Goal: Transaction & Acquisition: Purchase product/service

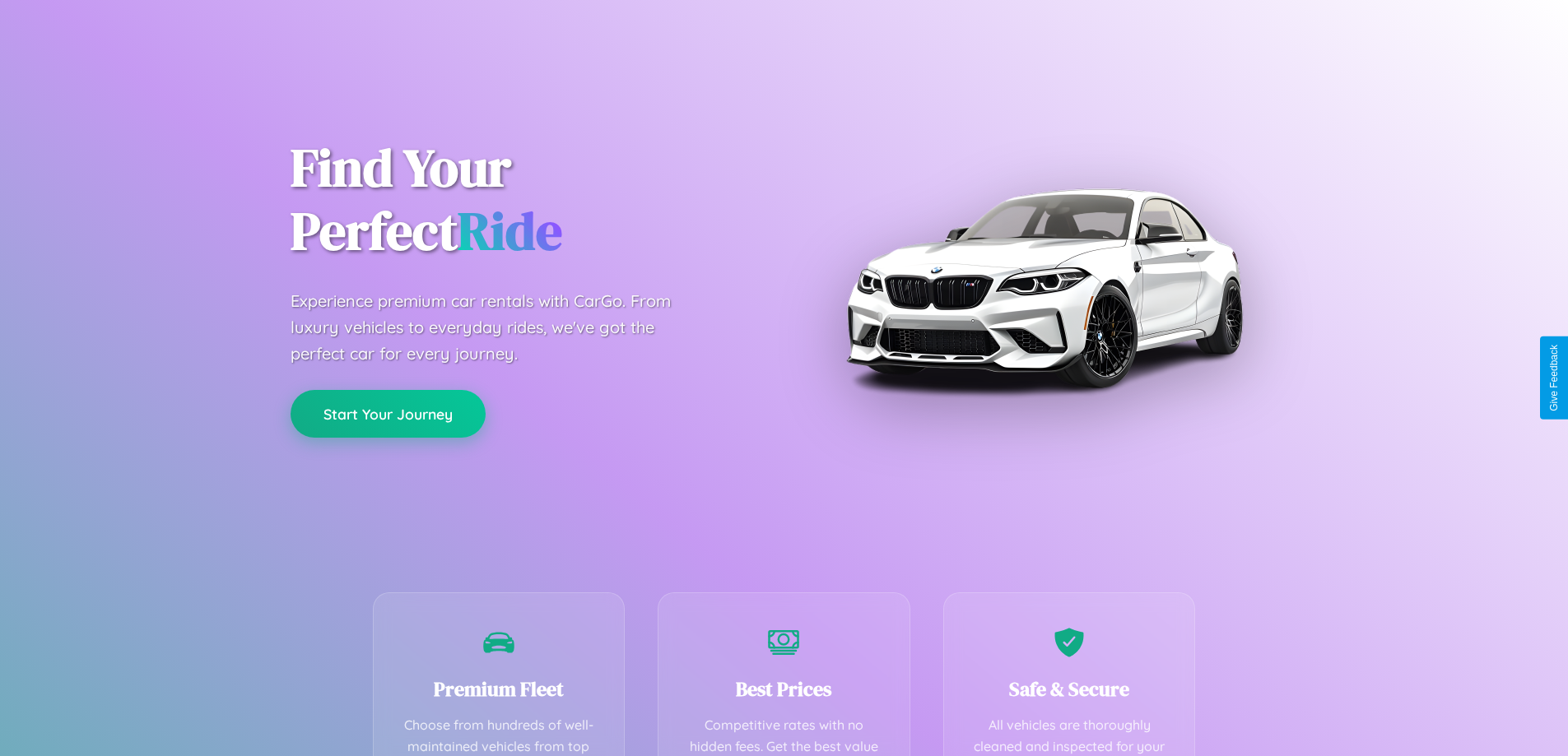
click at [388, 414] on button "Start Your Journey" at bounding box center [388, 414] width 195 height 48
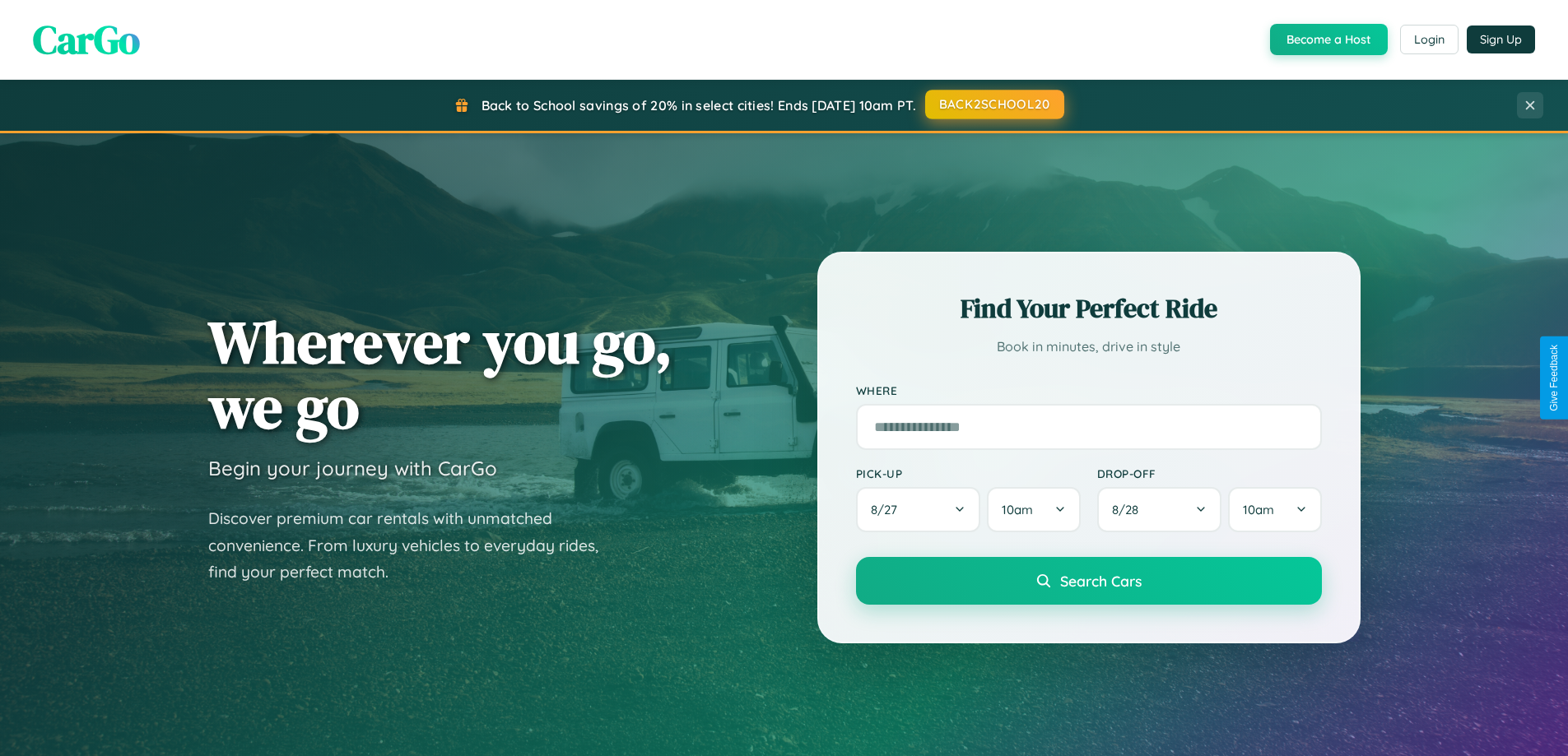
click at [994, 105] on button "BACK2SCHOOL20" at bounding box center [995, 105] width 139 height 30
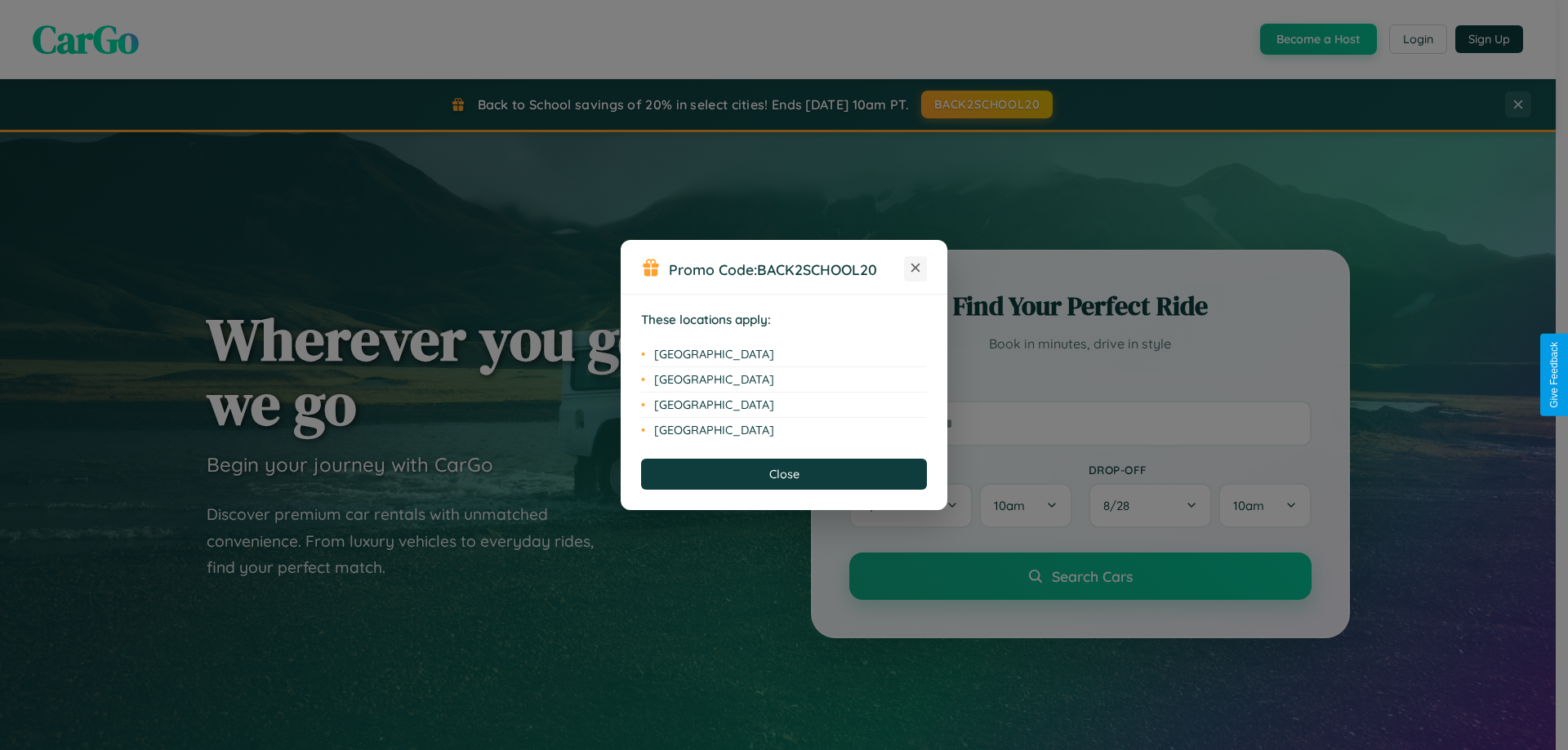
click at [915, 269] on icon at bounding box center [916, 268] width 9 height 9
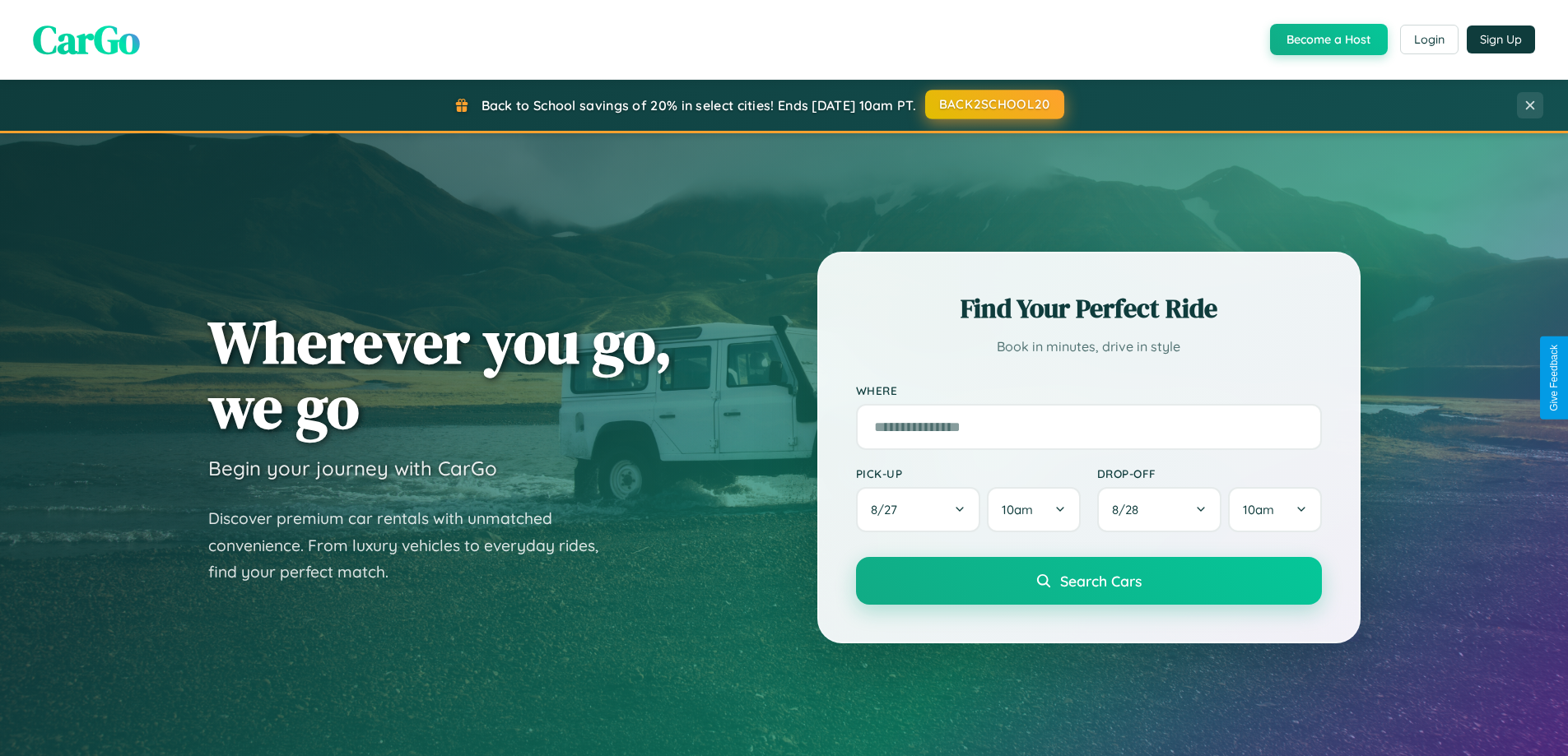
click at [994, 104] on button "BACK2SCHOOL20" at bounding box center [995, 105] width 139 height 30
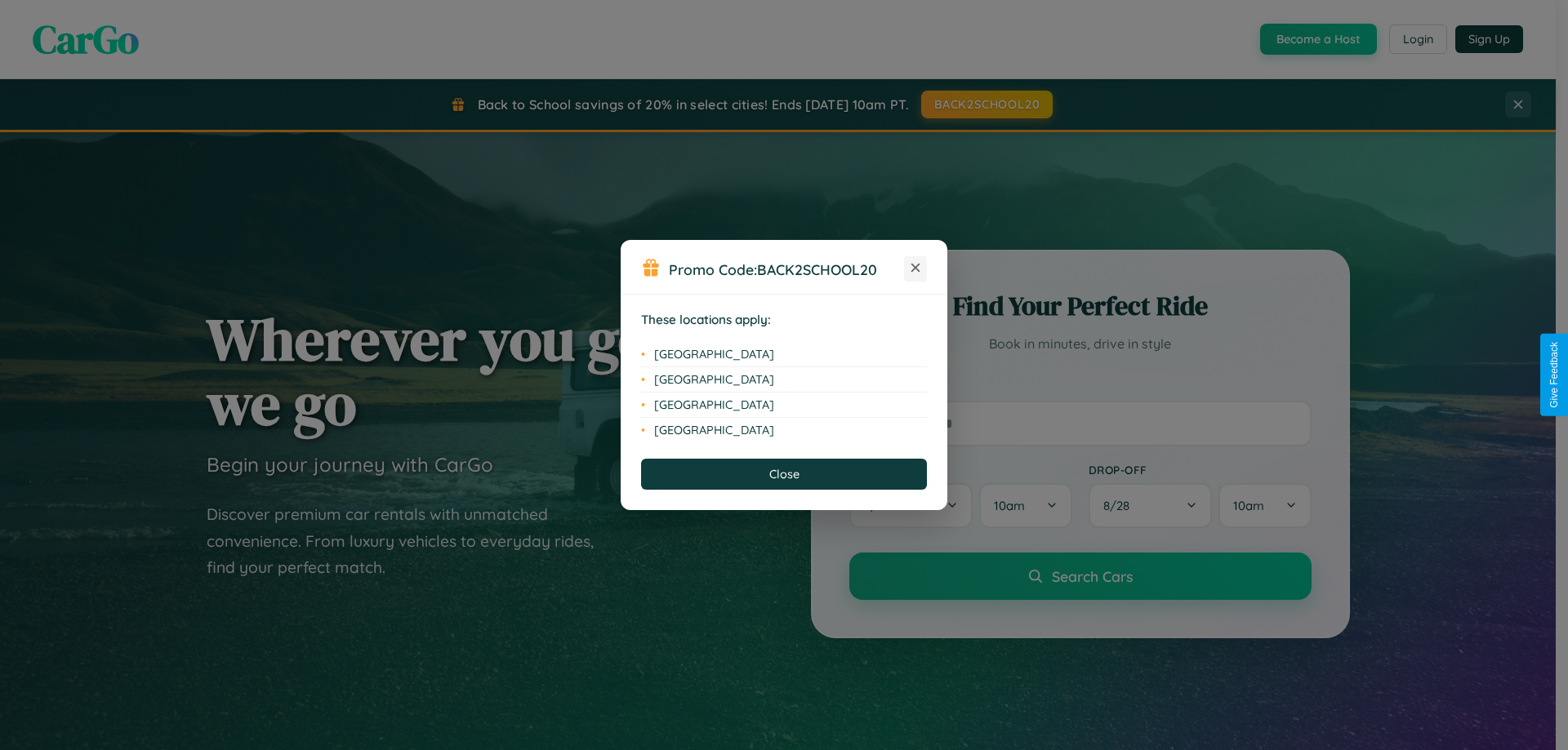
click at [915, 269] on icon at bounding box center [916, 268] width 9 height 9
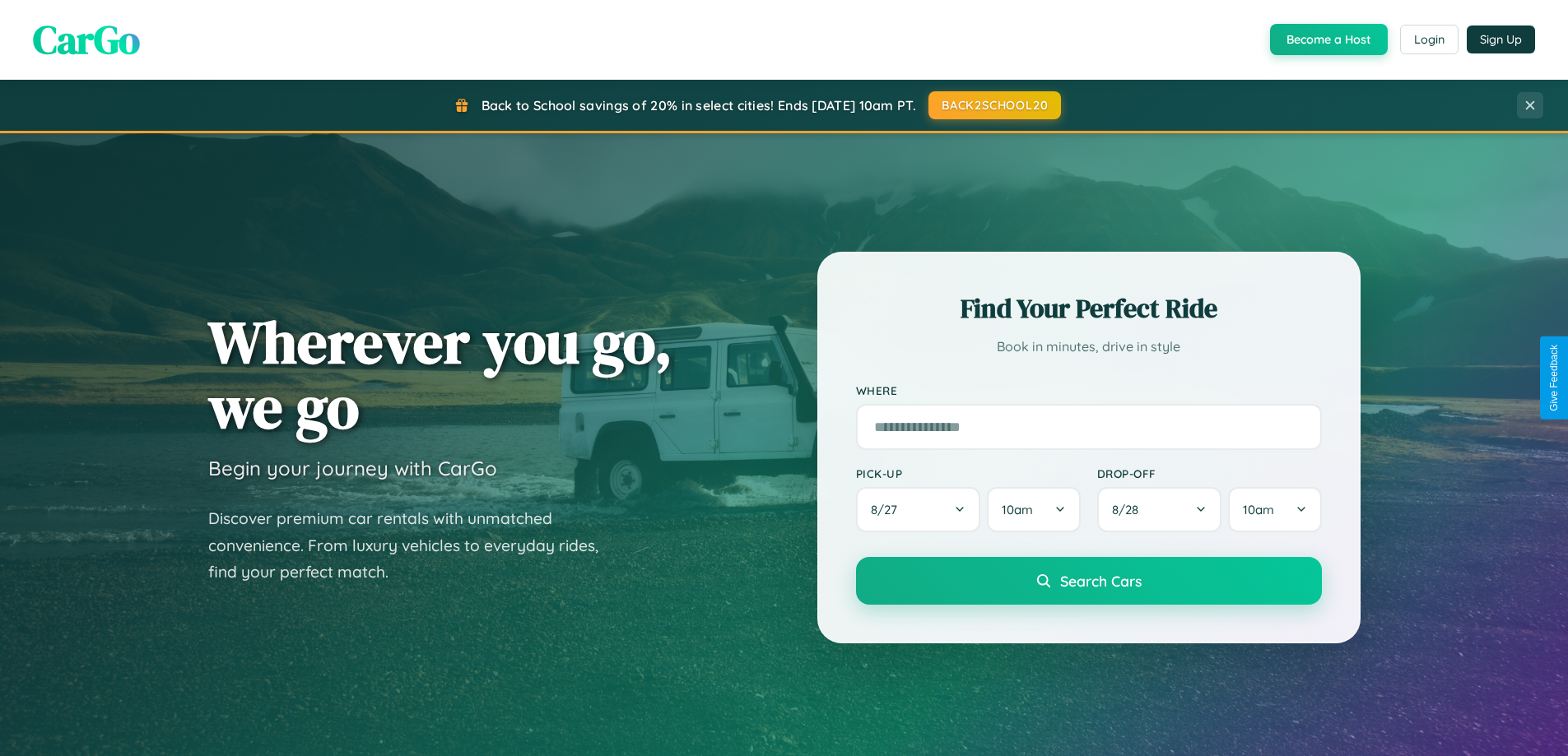
scroll to position [2644, 0]
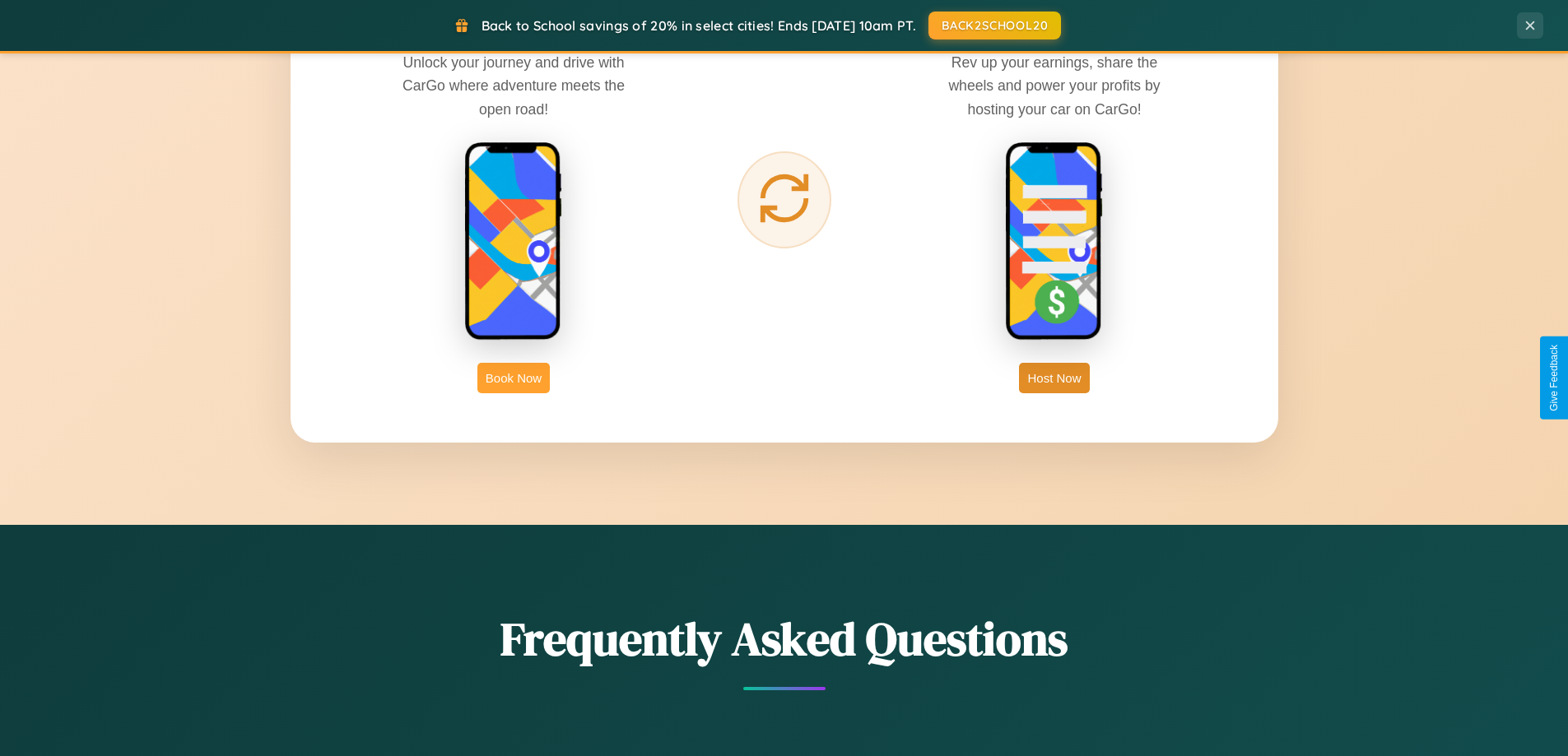
click at [513, 378] on button "Book Now" at bounding box center [513, 378] width 72 height 30
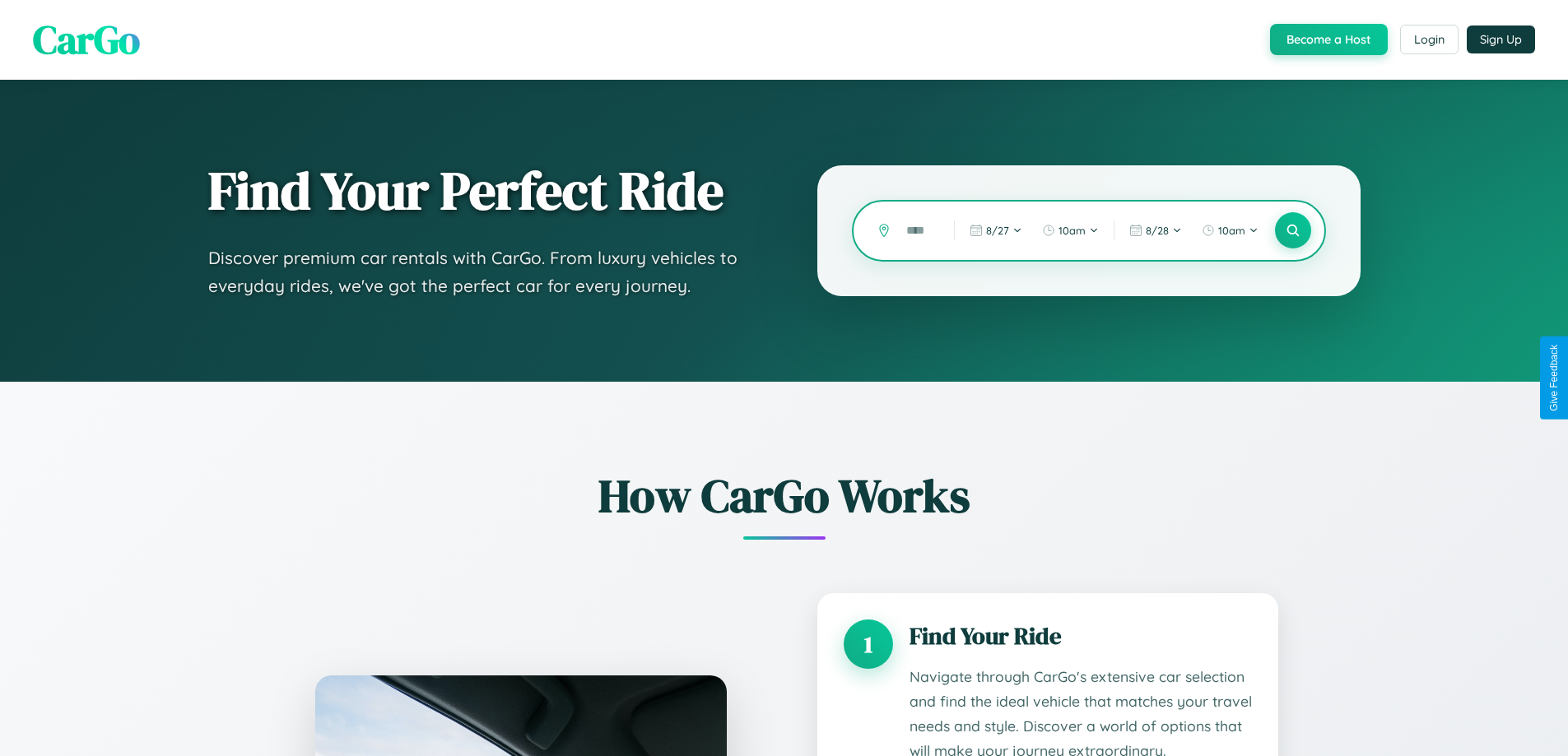
click at [918, 231] on input "text" at bounding box center [918, 231] width 39 height 29
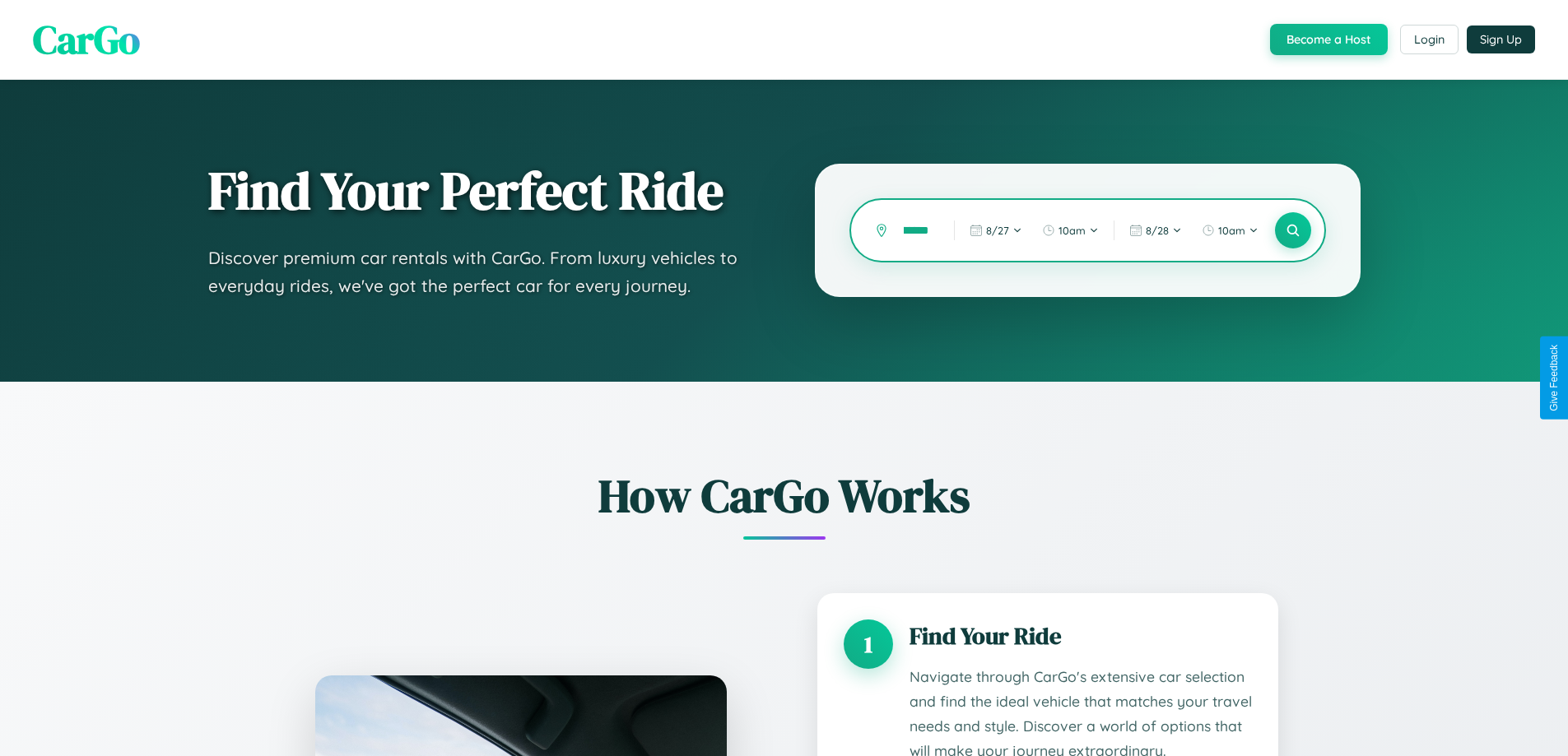
scroll to position [0, 31]
type input "*********"
click at [1292, 231] on icon at bounding box center [1292, 231] width 16 height 16
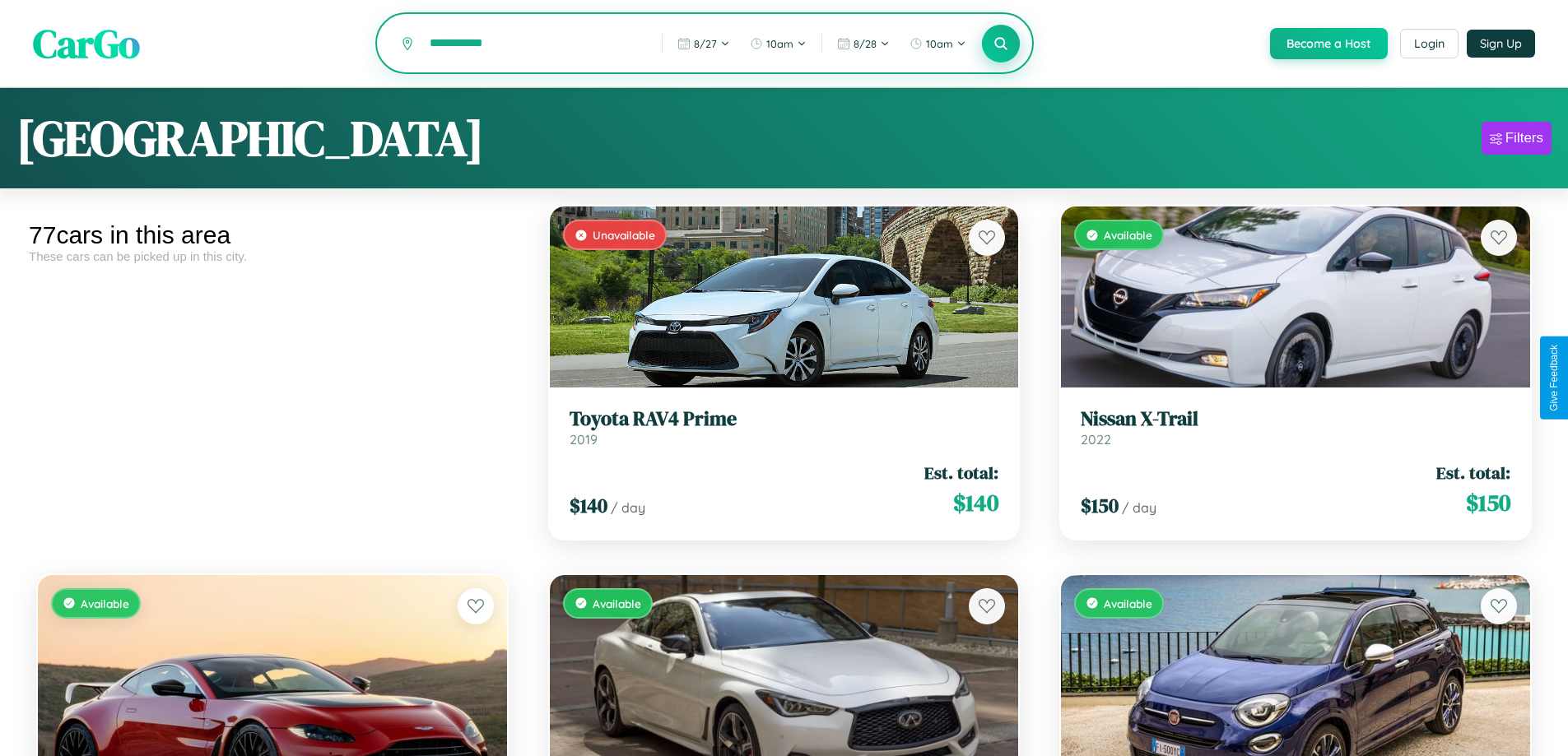
type input "**********"
click at [1000, 44] on icon at bounding box center [1001, 43] width 16 height 16
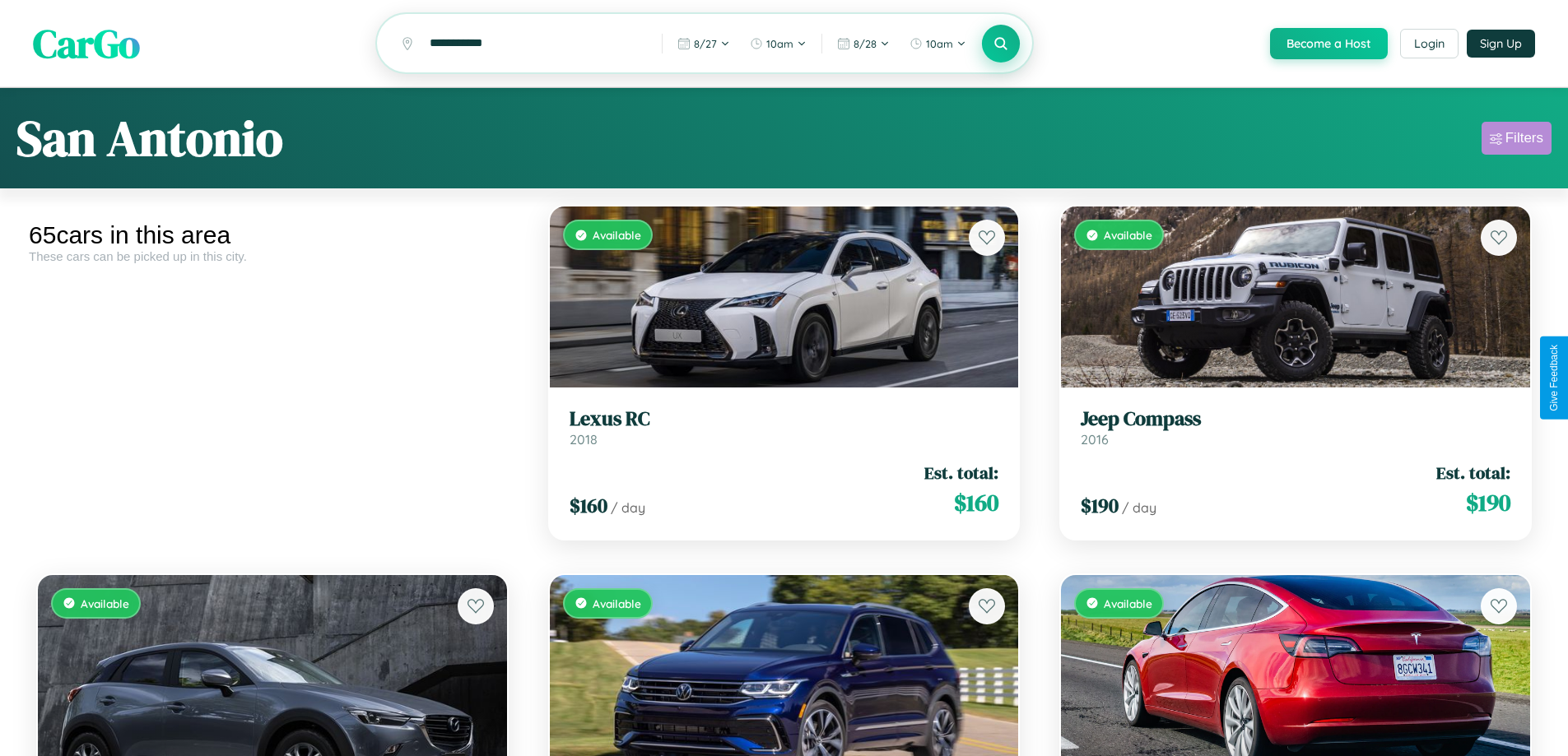
click at [1516, 141] on div "Filters" at bounding box center [1525, 139] width 38 height 17
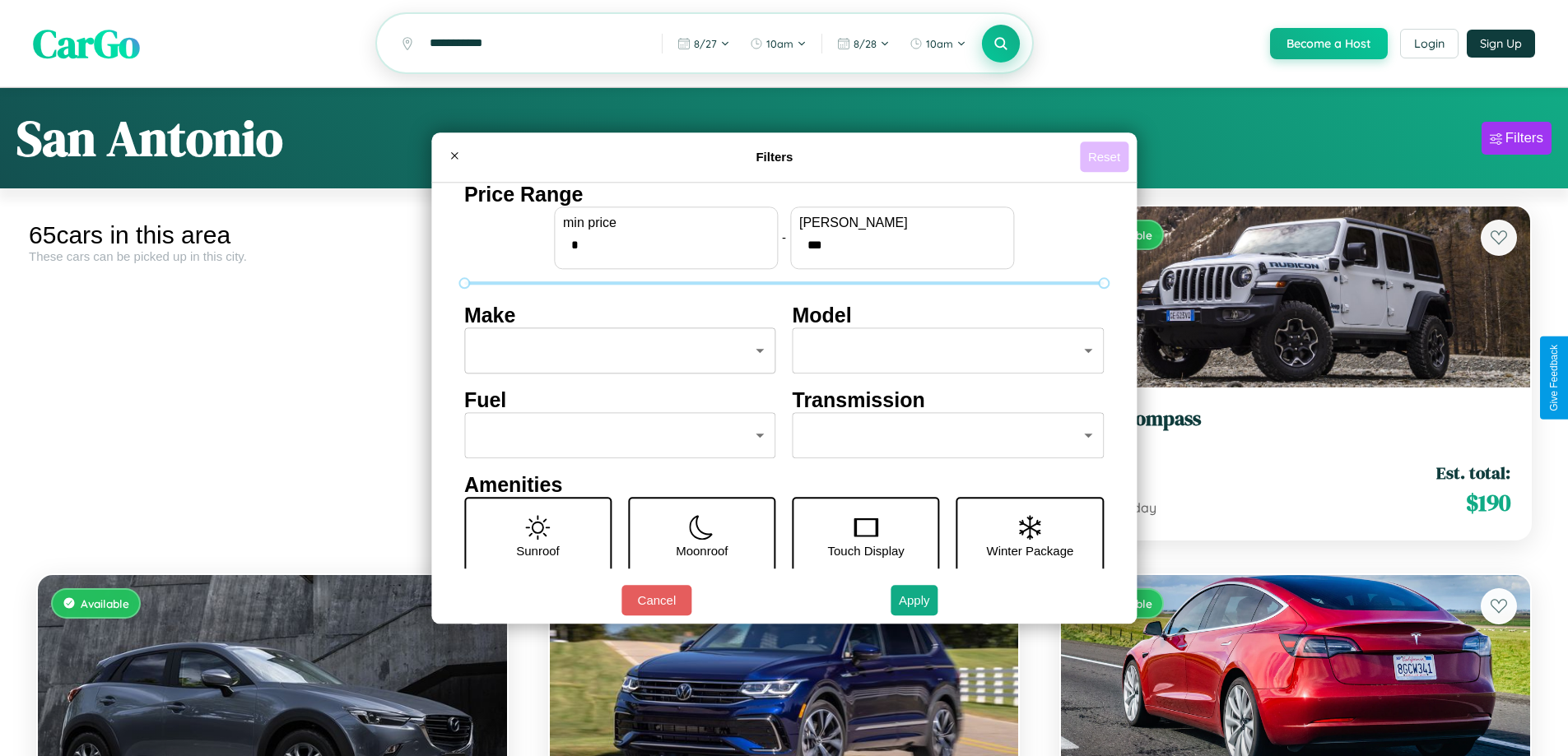
click at [1106, 157] on button "Reset" at bounding box center [1104, 157] width 49 height 30
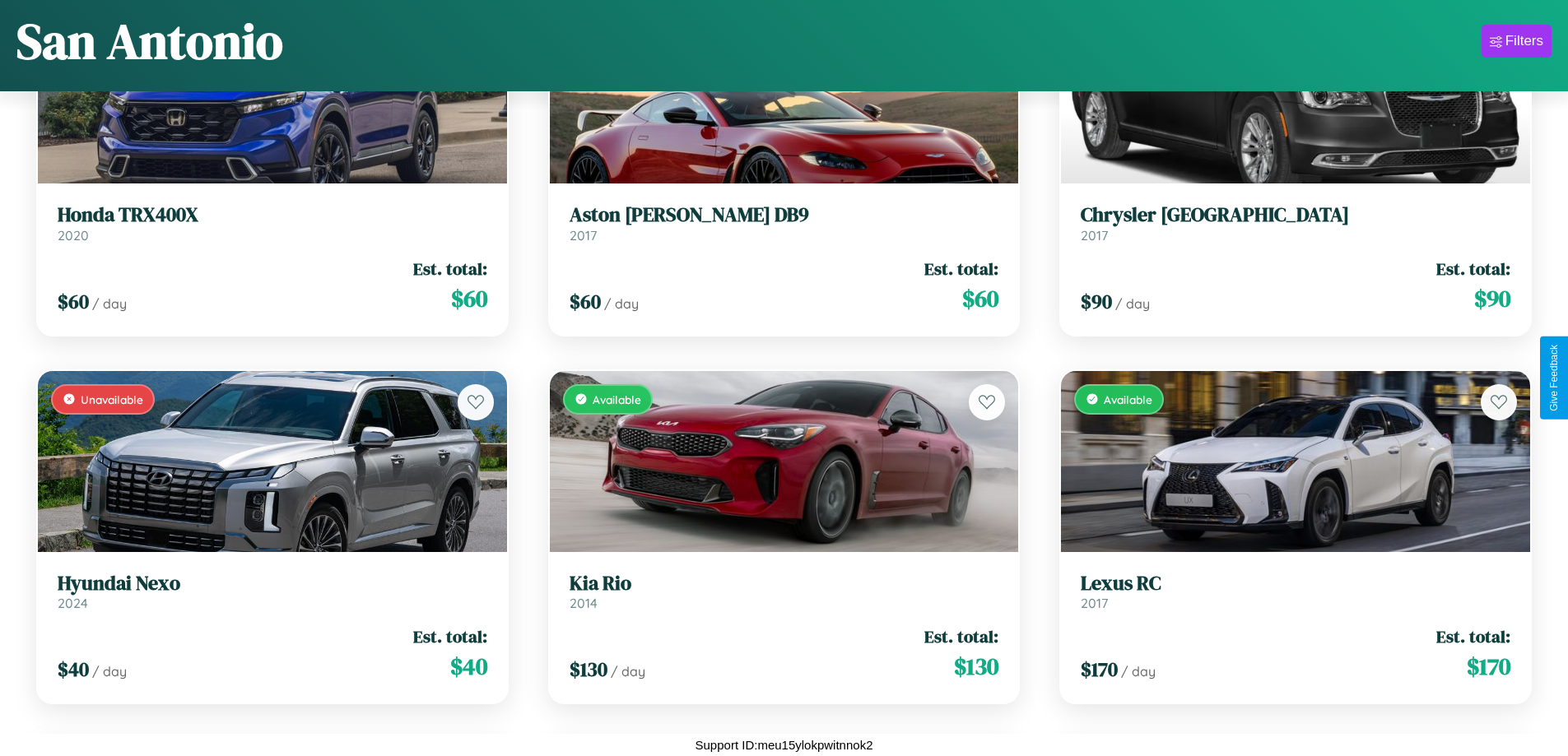
scroll to position [4285, 0]
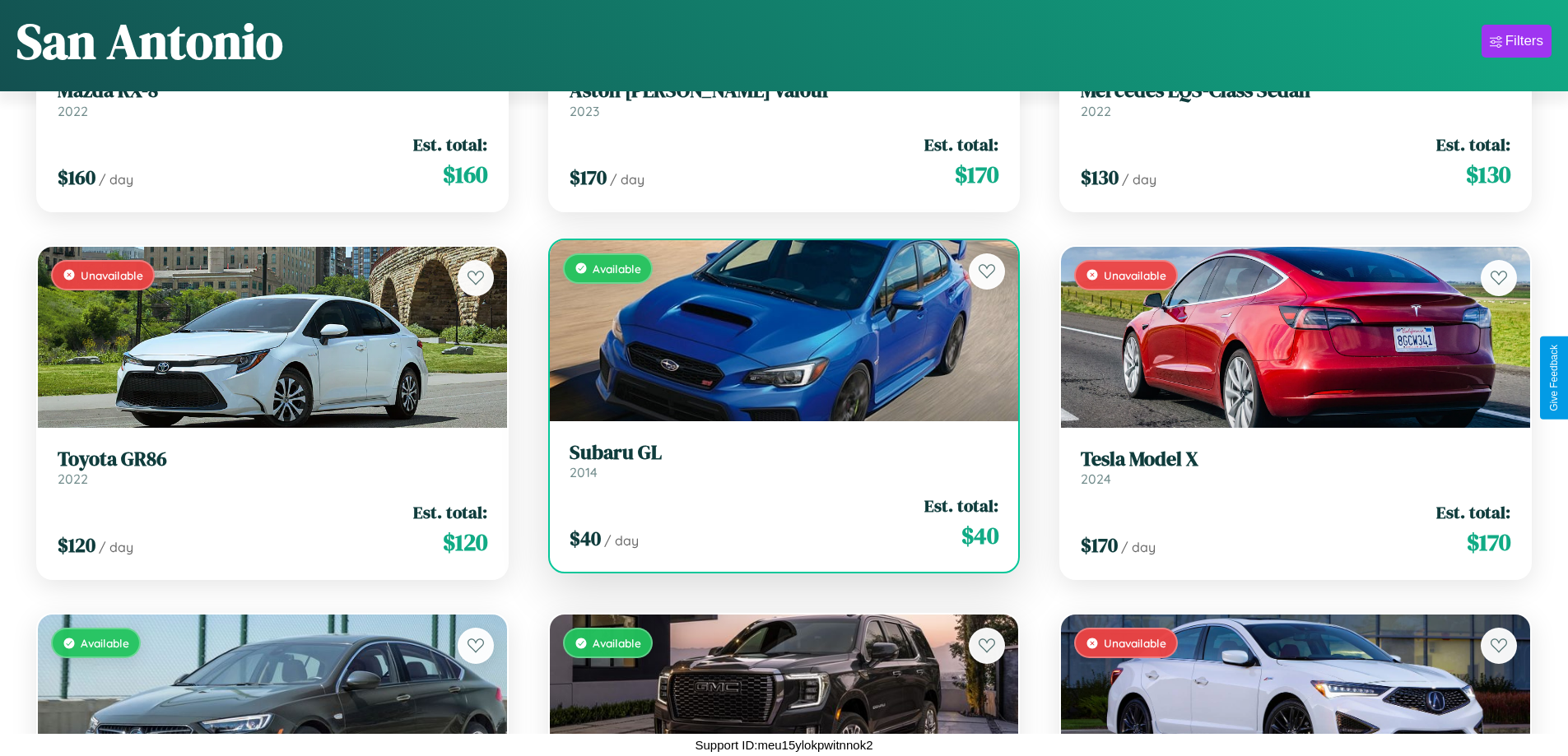
click at [777, 466] on link "Subaru GL 2014" at bounding box center [784, 461] width 430 height 40
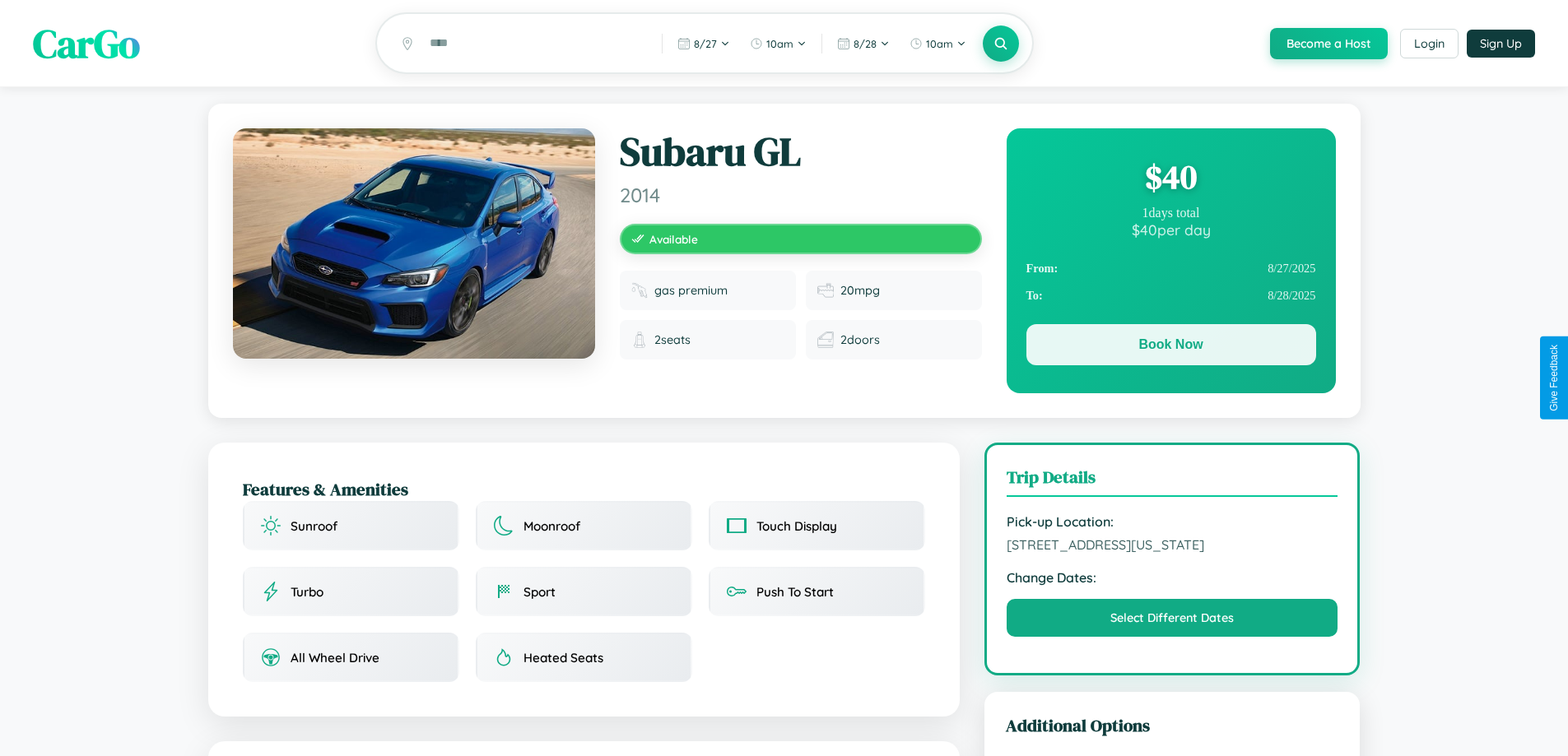
click at [1171, 348] on button "Book Now" at bounding box center [1171, 345] width 290 height 41
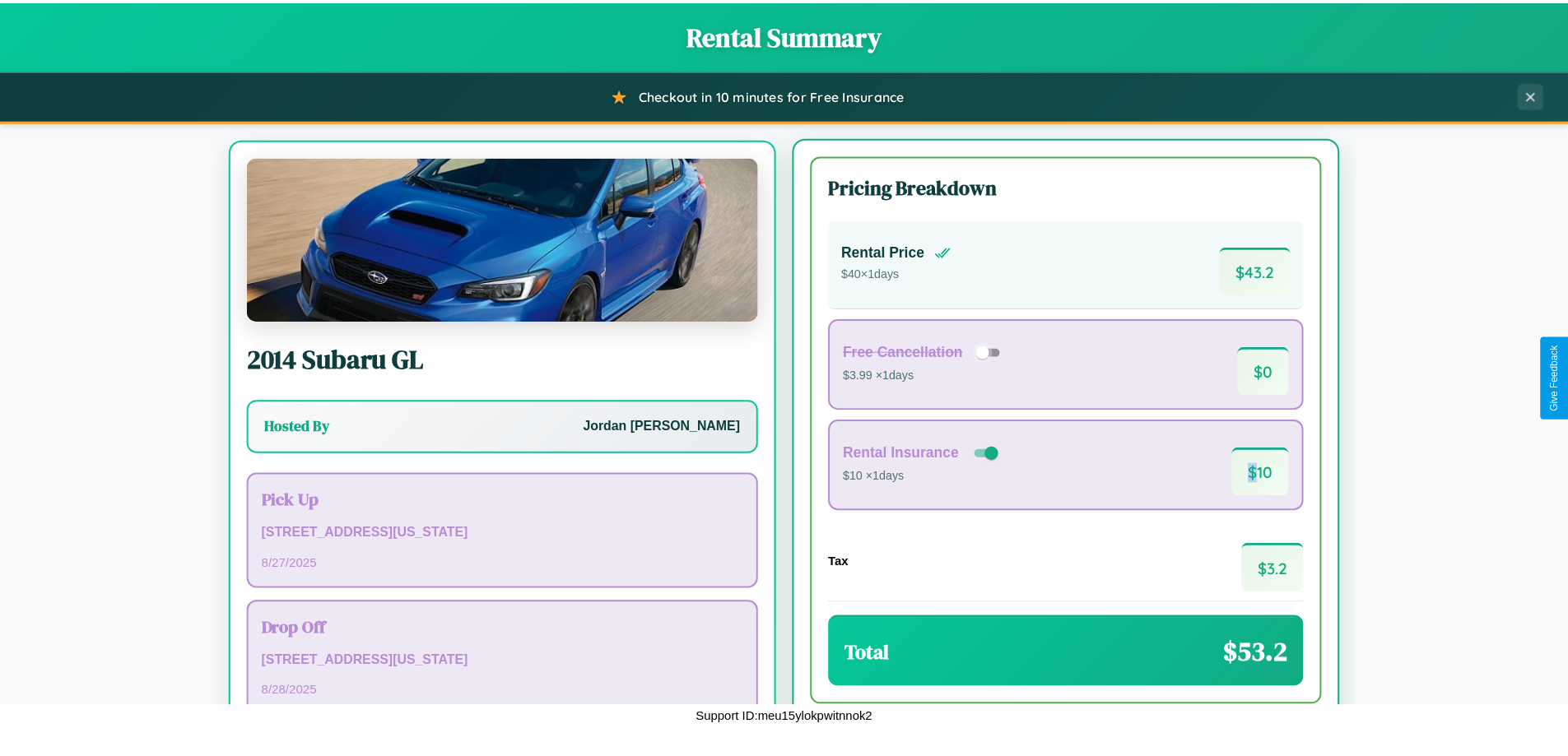
scroll to position [77, 0]
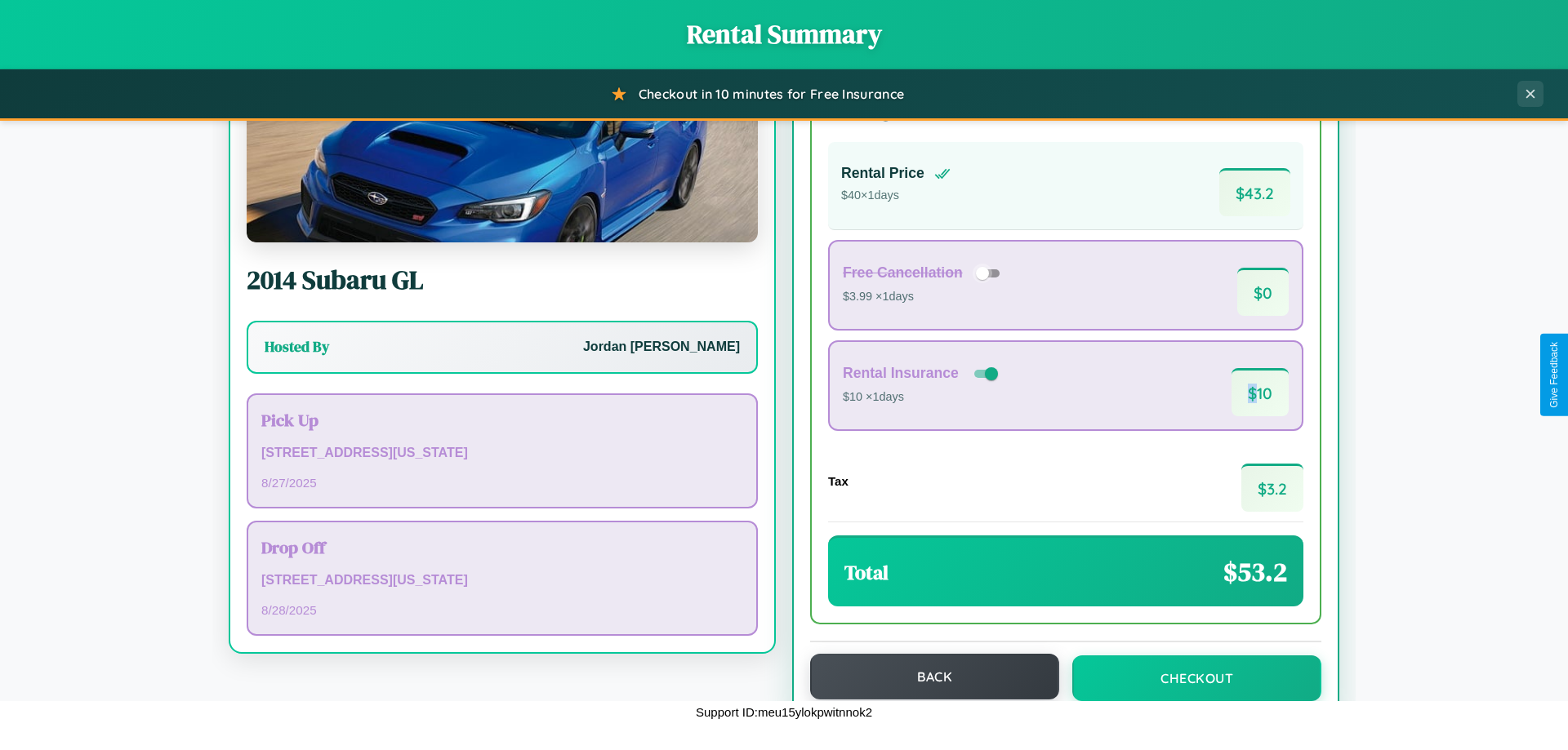
click at [927, 676] on button "Back" at bounding box center [935, 676] width 250 height 46
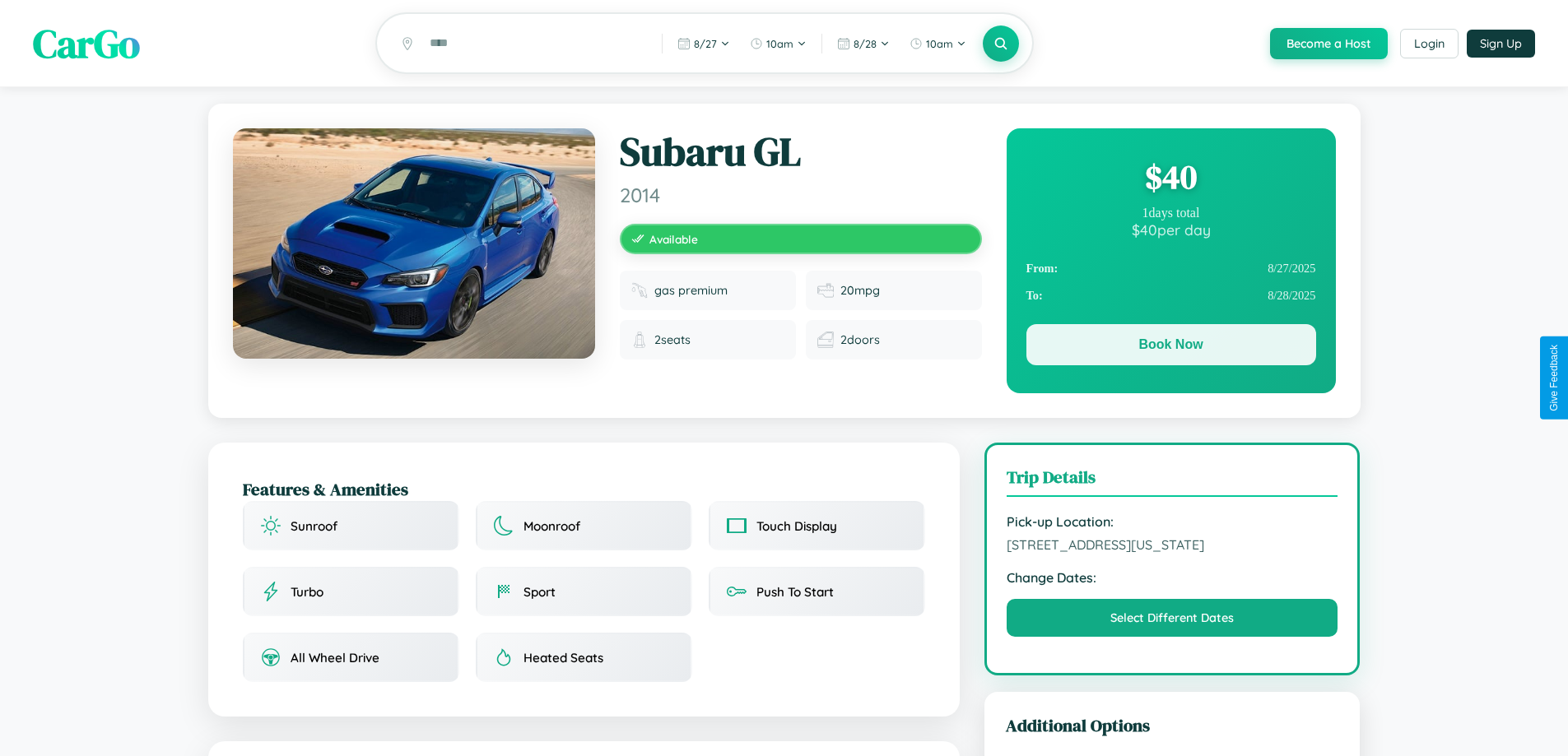
click at [1171, 348] on button "Book Now" at bounding box center [1171, 345] width 290 height 41
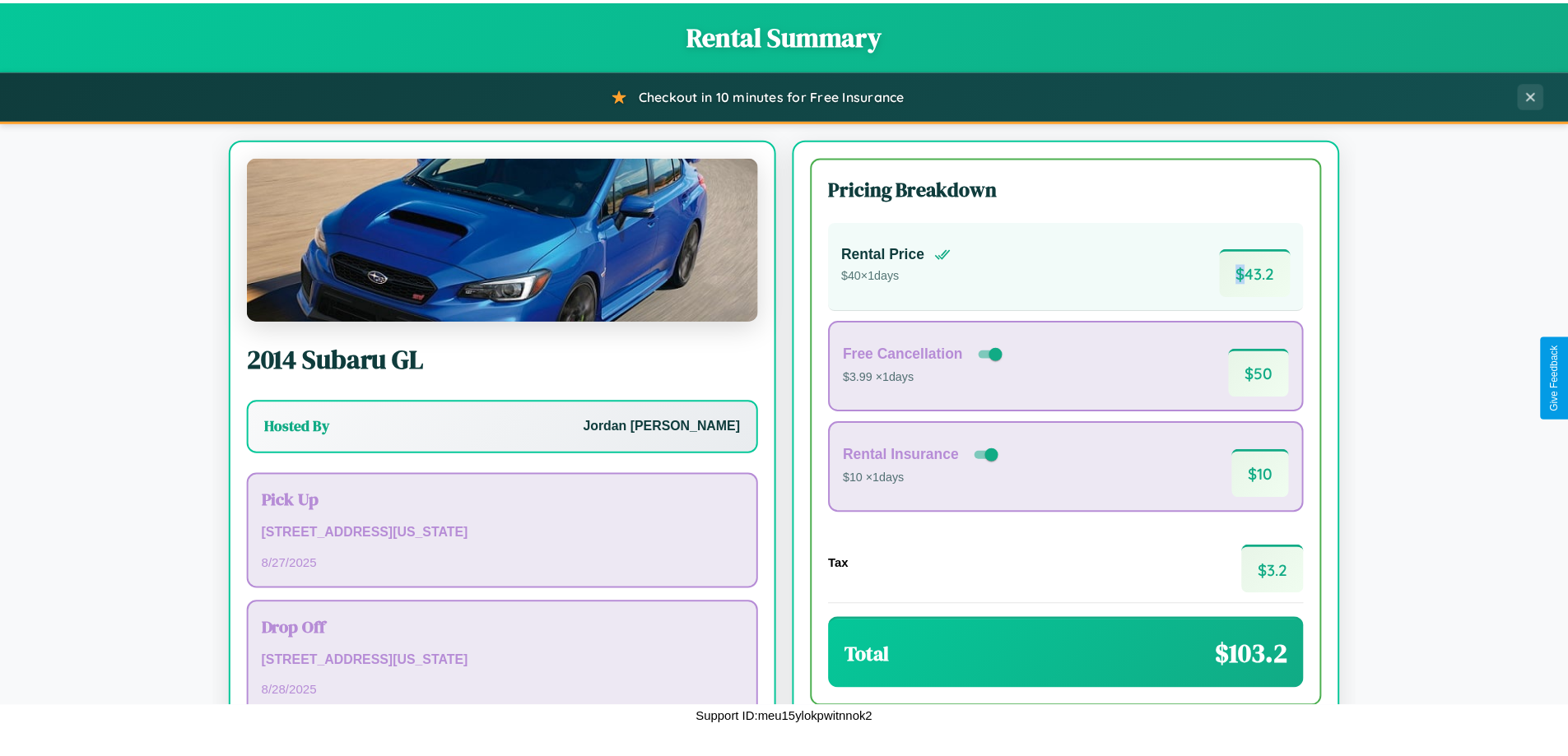
scroll to position [113, 0]
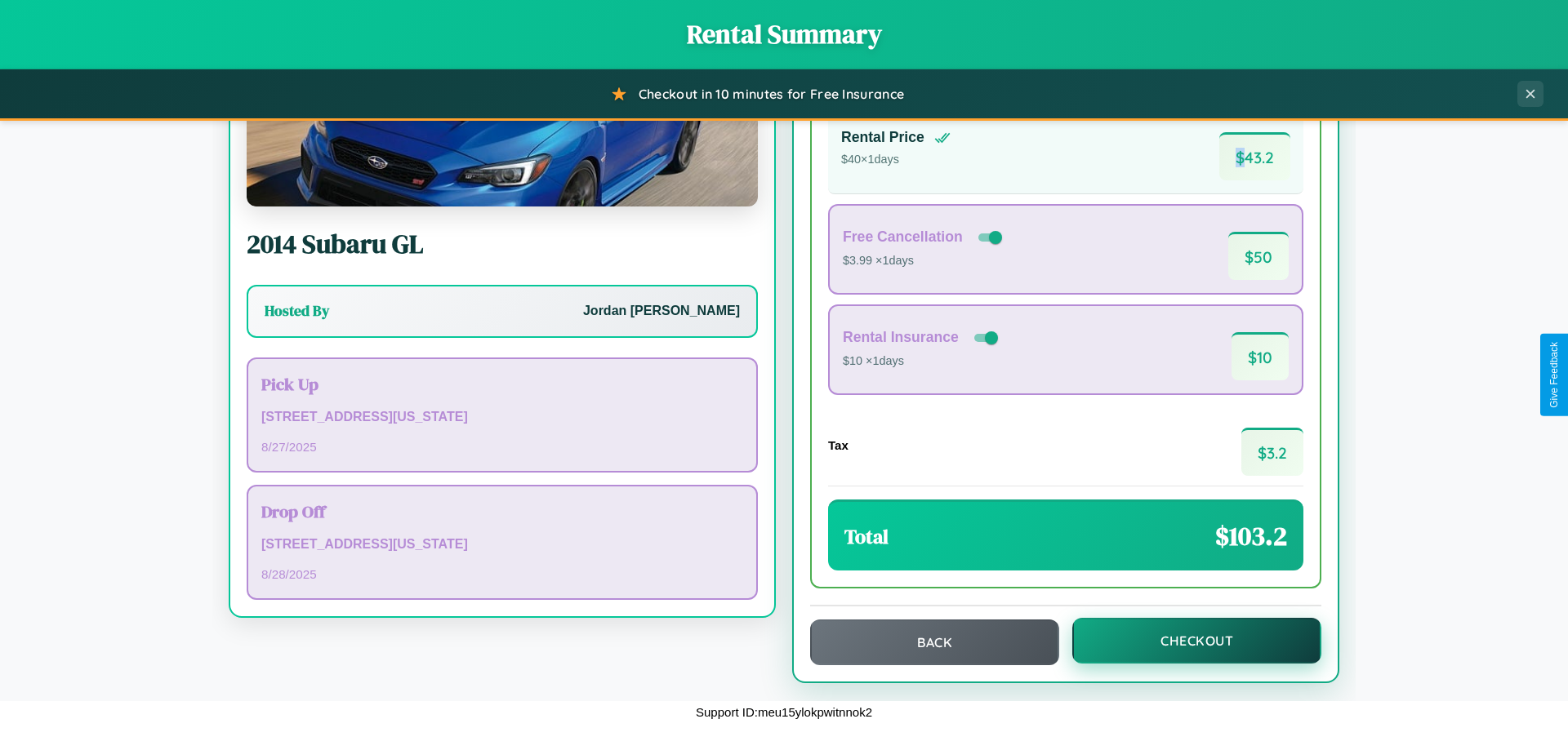
click at [1186, 641] on button "Checkout" at bounding box center [1197, 640] width 250 height 46
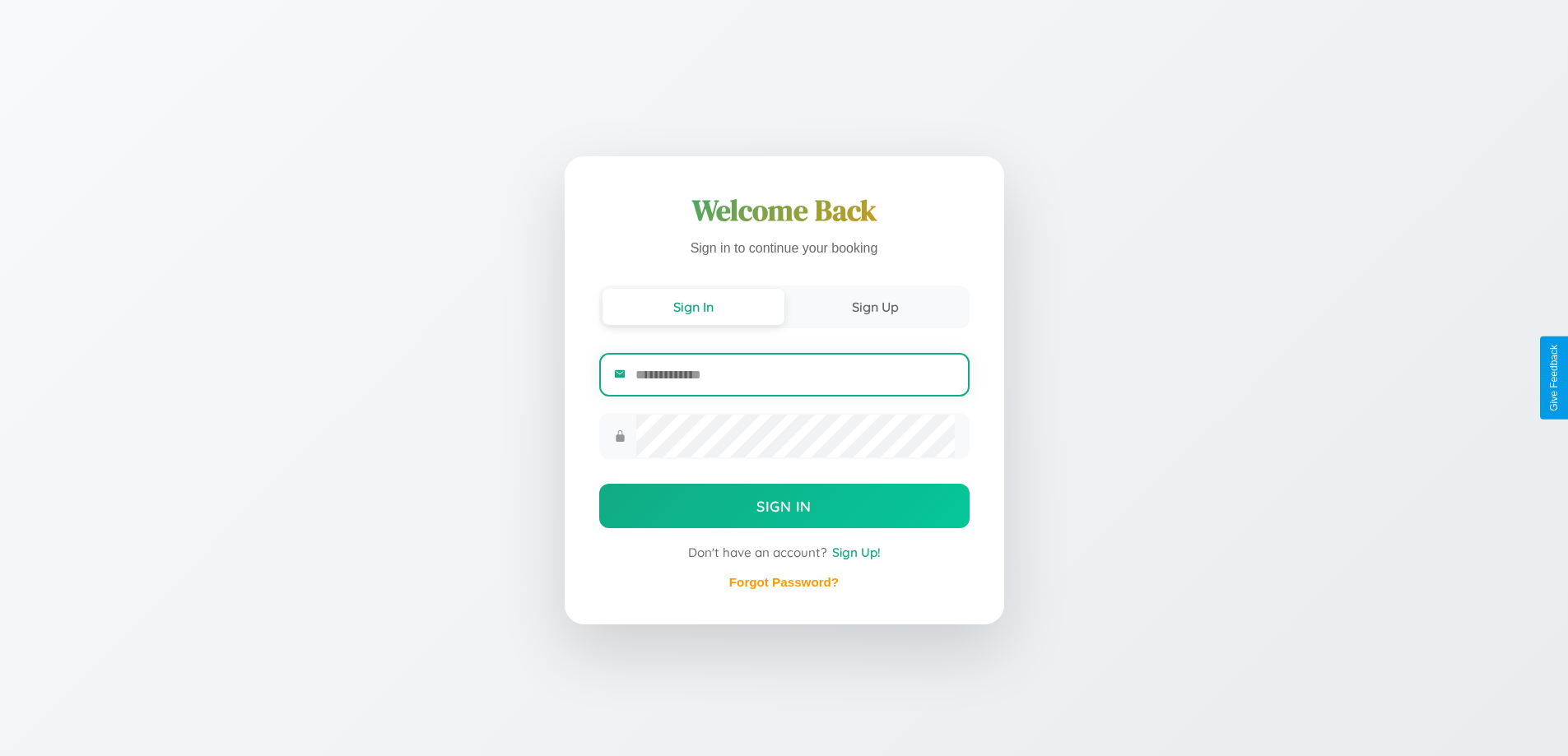
click at [795, 374] on input "email" at bounding box center [795, 374] width 319 height 40
type input "**********"
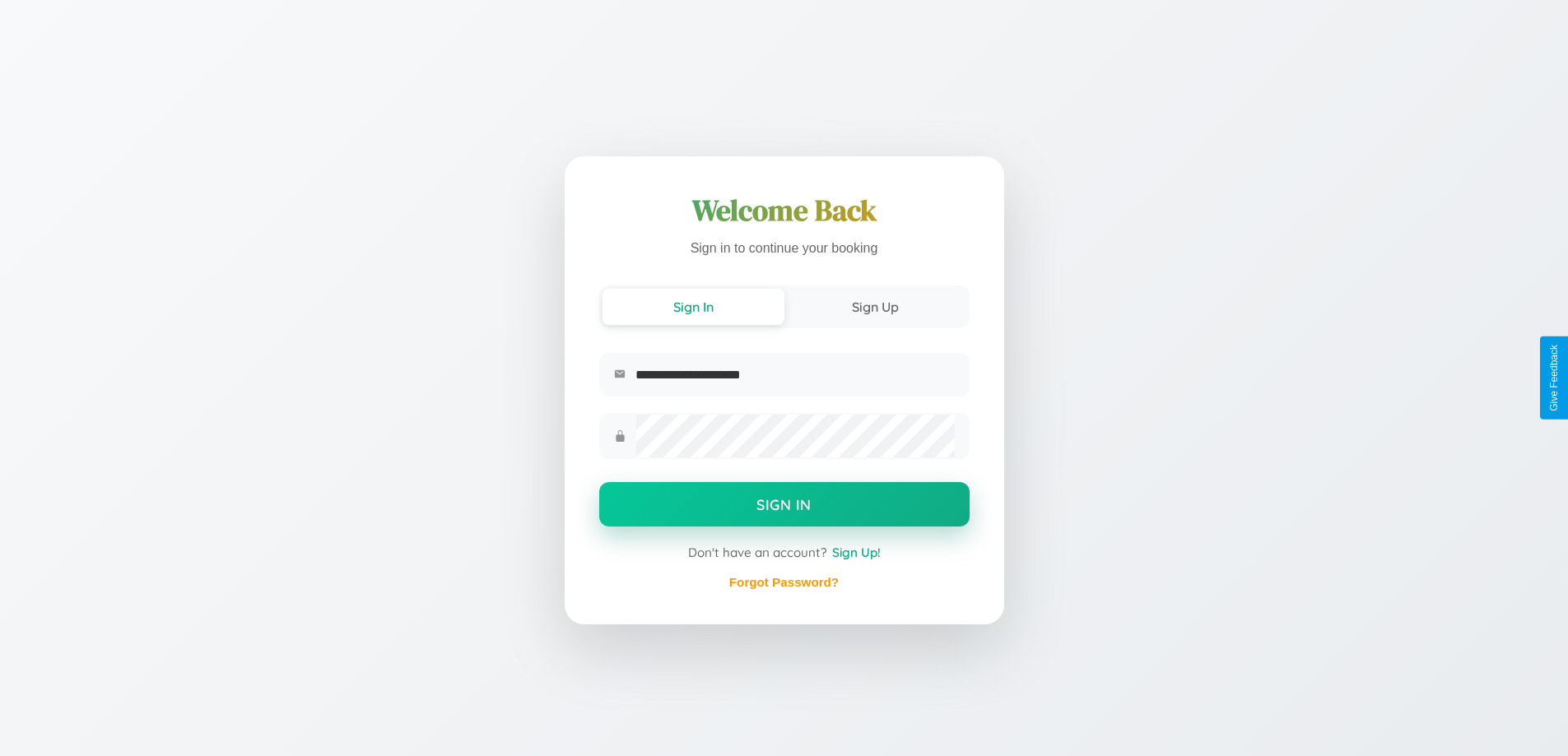
click at [784, 507] on button "Sign In" at bounding box center [784, 504] width 371 height 44
